Goal: Task Accomplishment & Management: Use online tool/utility

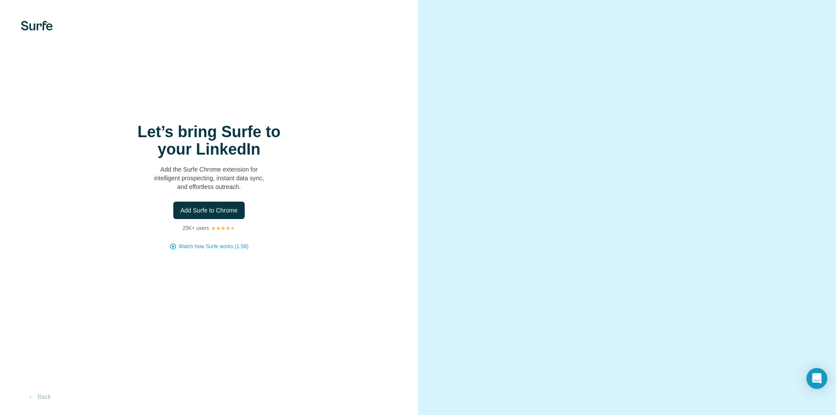
click at [323, 355] on div "Let’s bring Surfe to your LinkedIn Add the Surfe Chrome extension for intellige…" at bounding box center [209, 207] width 418 height 415
click at [362, 385] on div "Let’s bring Surfe to your LinkedIn Add the Surfe Chrome extension for intellige…" at bounding box center [209, 207] width 418 height 415
click at [467, 292] on div at bounding box center [627, 207] width 418 height 415
click at [227, 208] on span "Add Surfe to Chrome" at bounding box center [208, 210] width 57 height 9
